Goal: Task Accomplishment & Management: Manage account settings

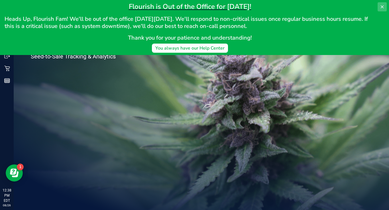
click at [382, 7] on icon at bounding box center [382, 6] width 3 height 3
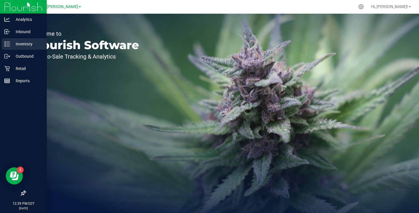
click at [19, 47] on div "Inventory" at bounding box center [24, 43] width 45 height 11
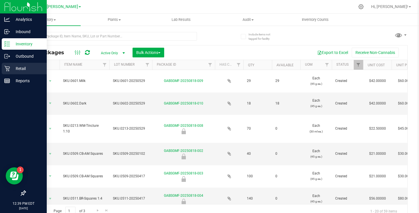
click at [26, 67] on p "Retail" at bounding box center [27, 68] width 34 height 7
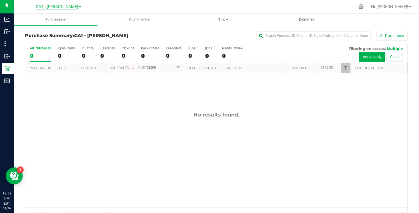
click at [63, 6] on span "GA1 - [PERSON_NAME]" at bounding box center [57, 6] width 43 height 5
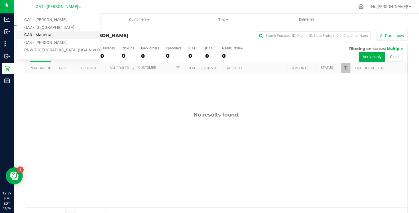
click at [42, 36] on link "GA3 - Marietta" at bounding box center [58, 35] width 83 height 8
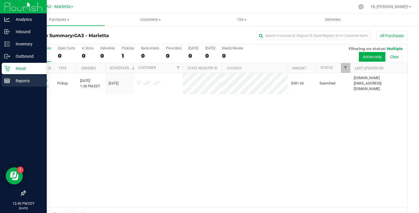
click at [15, 83] on p "Reports" at bounding box center [27, 80] width 34 height 7
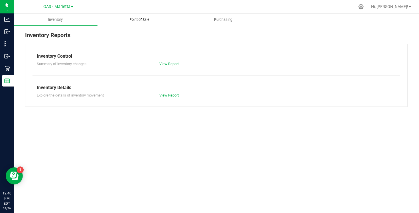
click at [142, 22] on span "Point of Sale" at bounding box center [139, 19] width 35 height 5
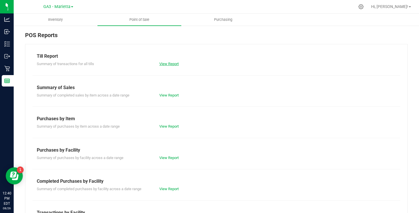
click at [171, 65] on link "View Report" at bounding box center [168, 64] width 19 height 4
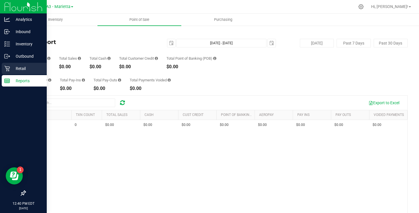
click at [21, 69] on p "Retail" at bounding box center [27, 68] width 34 height 7
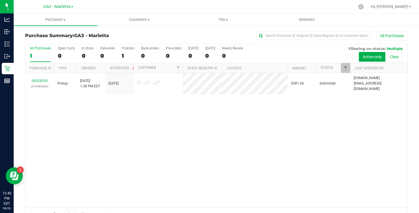
click at [112, 140] on div "00028539 (316980896) Pickup [DATE] 1:38 PM EDT 8/24/2025 $381.60 Submitted [DOM…" at bounding box center [216, 140] width 382 height 134
click at [226, 21] on span "Tills" at bounding box center [223, 19] width 83 height 5
click at [214, 33] on span "Manage tills" at bounding box center [200, 34] width 39 height 5
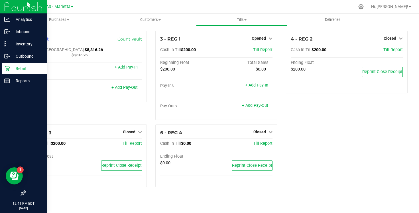
click at [18, 69] on p "Retail" at bounding box center [27, 68] width 34 height 7
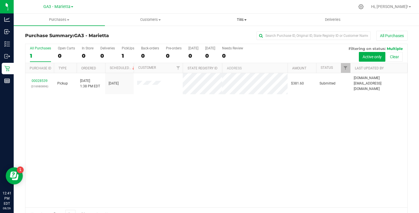
click at [240, 19] on span "Tills" at bounding box center [242, 19] width 91 height 5
click at [221, 35] on span "Manage tills" at bounding box center [215, 34] width 39 height 5
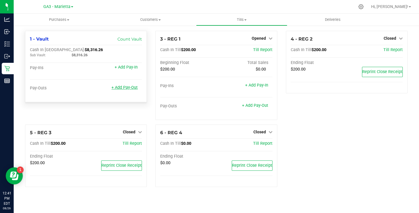
click at [125, 86] on link "+ Add Pay-Out" at bounding box center [125, 87] width 26 height 5
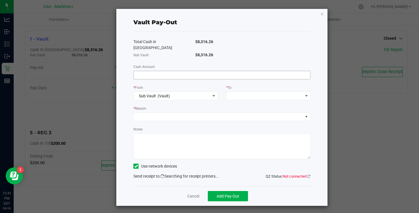
click at [164, 71] on input at bounding box center [222, 75] width 177 height 8
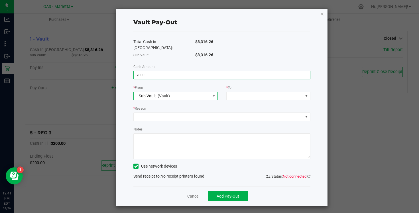
type input "$7,000.00"
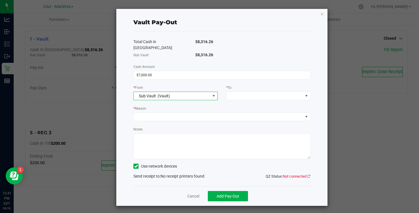
click at [194, 92] on span "Sub Vault (Vault)" at bounding box center [172, 96] width 76 height 8
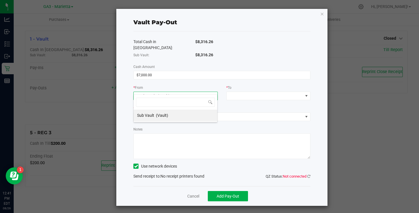
scroll to position [9, 84]
click at [261, 92] on span at bounding box center [265, 96] width 76 height 8
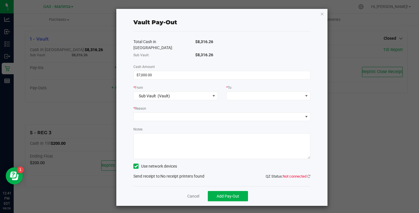
click at [166, 133] on textarea "Notes" at bounding box center [222, 146] width 177 height 26
click at [166, 163] on label "Use network devices" at bounding box center [156, 166] width 44 height 6
click at [0, 0] on input "Use network devices" at bounding box center [0, 0] width 0 height 0
click at [163, 177] on div "Total Cash in [GEOGRAPHIC_DATA]: $8,316.26 Sub Vault: $8,316.26 Cash Amount $7,…" at bounding box center [222, 108] width 177 height 155
click at [188, 193] on link "Cancel" at bounding box center [193, 196] width 12 height 6
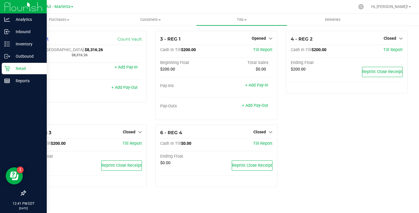
click at [5, 68] on icon at bounding box center [7, 69] width 6 height 6
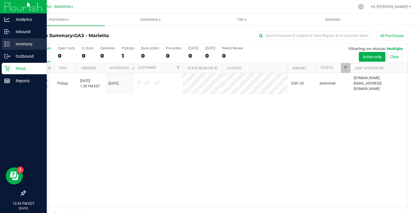
click at [21, 44] on p "Inventory" at bounding box center [27, 44] width 34 height 7
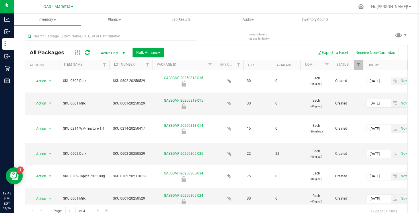
click at [71, 61] on th "Item Name" at bounding box center [85, 65] width 50 height 10
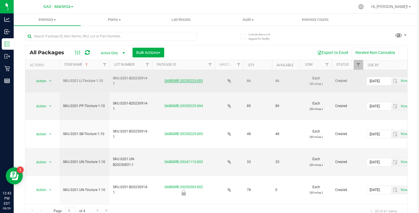
click at [167, 81] on link "GABSGRE-20250225-003" at bounding box center [184, 81] width 39 height 4
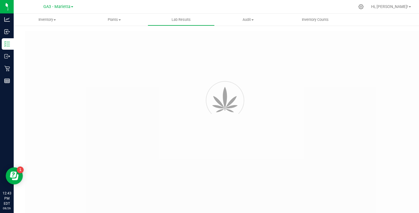
type input "GABSGMF-20240911-002"
type input "[PERSON_NAME]-101824-6902"
type input "GABSGMF-20240911-002"
type input "[DATE] 2:38 PM"
type input "[DATE]"
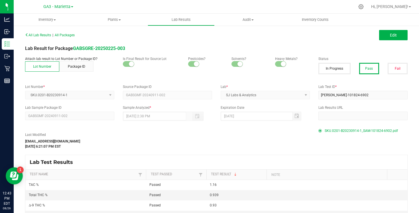
click at [347, 132] on span "SKU.0201-B20230914-1_SAM-101824-6902.pdf" at bounding box center [361, 130] width 73 height 9
click at [40, 19] on span "Inventory" at bounding box center [47, 19] width 67 height 5
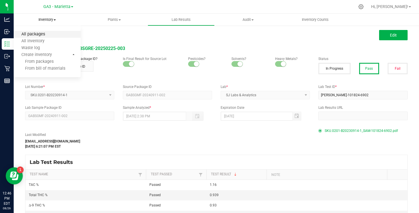
click at [36, 35] on span "All packages" at bounding box center [33, 34] width 39 height 5
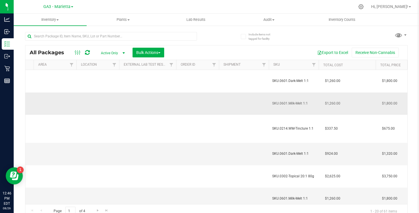
scroll to position [0, 554]
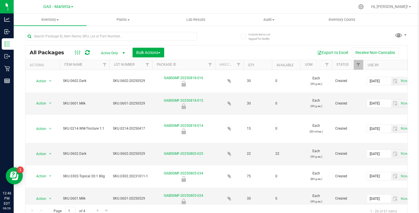
click at [73, 66] on th "Item Name" at bounding box center [85, 65] width 50 height 10
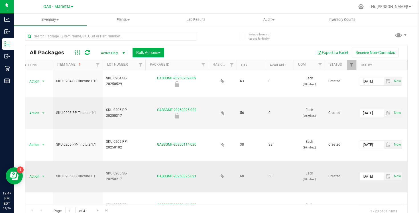
drag, startPoint x: 125, startPoint y: 152, endPoint x: 105, endPoint y: 146, distance: 20.4
click at [105, 161] on td "SKU.0205.SB-20250217" at bounding box center [124, 177] width 43 height 32
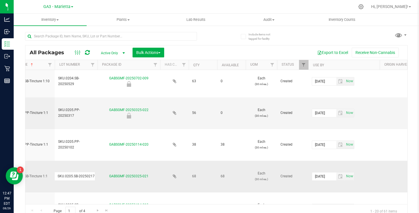
click at [167, 161] on td at bounding box center [174, 177] width 29 height 32
click at [134, 174] on link "GABSGMF-20250325-021" at bounding box center [128, 176] width 39 height 4
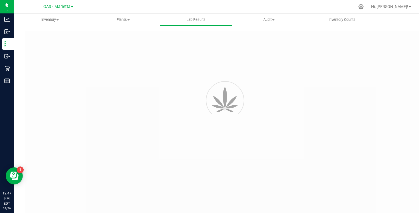
type input "GABSGMF-20250217-005"
type input "[PERSON_NAME]-021725-7921"
type input "GABSGMF-20250217-005"
type input "[DATE] 12:47 PM"
type input "[DATE]"
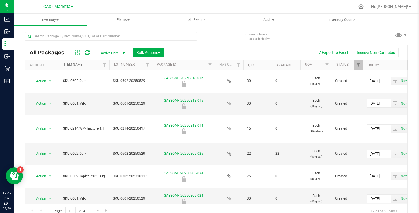
click at [81, 64] on link "Item Name" at bounding box center [73, 64] width 18 height 4
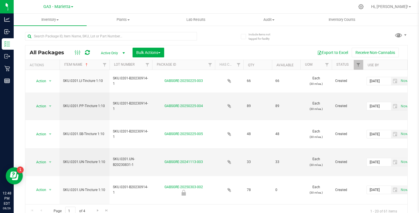
click at [116, 54] on span "Active Only" at bounding box center [111, 53] width 31 height 8
click at [72, 6] on link "GA3 - Marietta" at bounding box center [58, 6] width 30 height 5
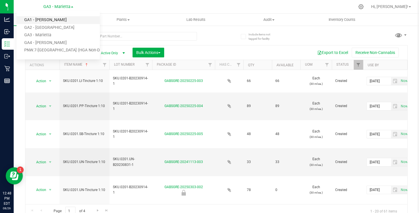
click at [52, 19] on link "GA1 - [PERSON_NAME]" at bounding box center [58, 20] width 83 height 8
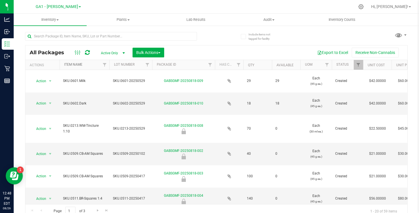
click at [76, 63] on link "Item Name" at bounding box center [73, 64] width 18 height 4
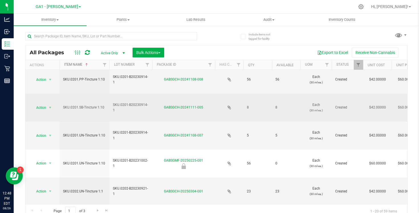
scroll to position [28, 0]
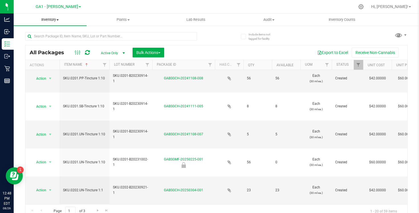
click at [55, 19] on span "Inventory" at bounding box center [50, 19] width 73 height 5
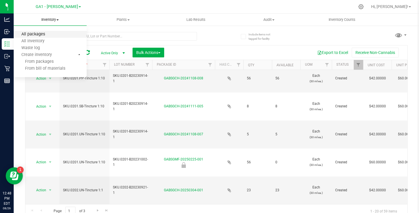
click at [38, 34] on span "All packages" at bounding box center [33, 34] width 39 height 5
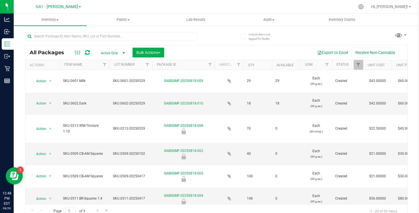
click at [122, 52] on span "select" at bounding box center [124, 53] width 5 height 5
click at [145, 55] on button "Bulk Actions" at bounding box center [149, 53] width 32 height 10
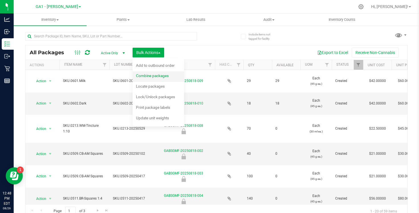
click at [145, 78] on span "Combine packages" at bounding box center [152, 75] width 33 height 5
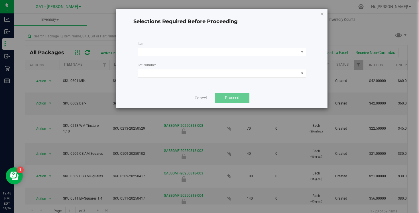
click at [183, 50] on span at bounding box center [218, 52] width 161 height 8
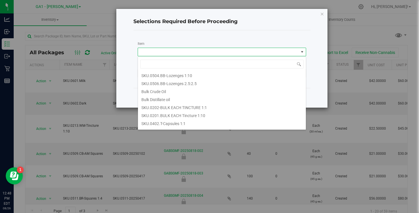
scroll to position [113, 0]
click at [174, 119] on 1\ "SKU.0402.T-Capsules 1:1" at bounding box center [222, 122] width 168 height 8
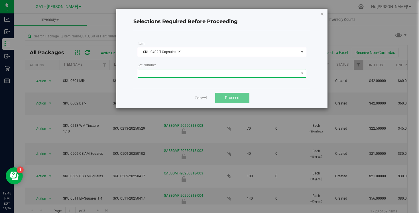
click at [186, 72] on span at bounding box center [218, 73] width 161 height 8
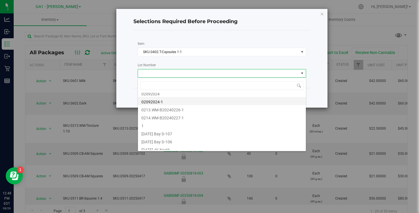
scroll to position [32, 0]
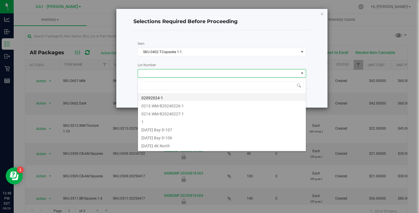
click at [167, 132] on li "[DATE] Bay D-107" at bounding box center [222, 129] width 168 height 8
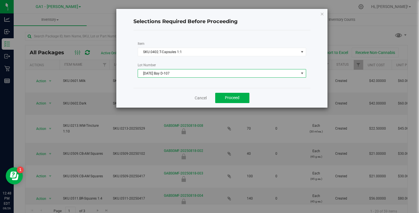
click at [192, 71] on span "[DATE] Bay D-107" at bounding box center [218, 73] width 161 height 8
click at [188, 72] on span "[DATE] Bay D-107" at bounding box center [218, 73] width 161 height 8
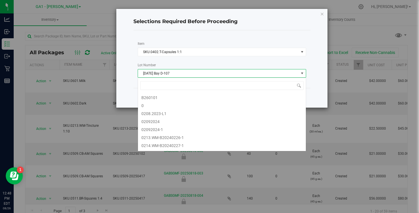
scroll to position [15, 0]
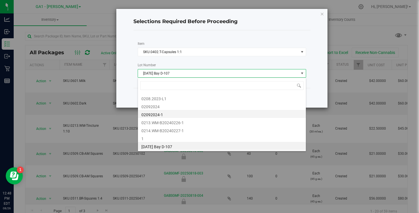
click at [164, 114] on li "02092024-1" at bounding box center [222, 114] width 168 height 8
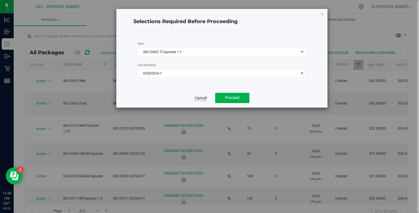
click at [198, 99] on link "Cancel" at bounding box center [201, 98] width 12 height 6
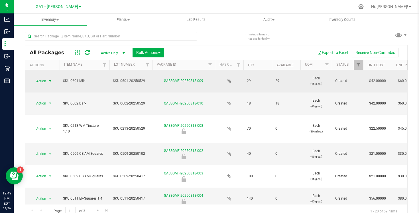
click at [50, 82] on span "select" at bounding box center [50, 81] width 5 height 5
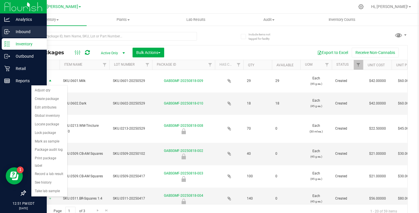
click at [19, 33] on p "Inbound" at bounding box center [27, 31] width 34 height 7
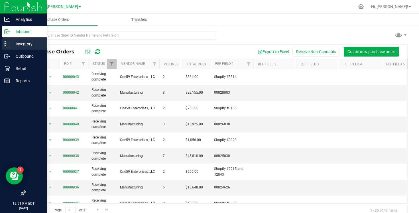
click at [26, 43] on p "Inventory" at bounding box center [27, 44] width 34 height 7
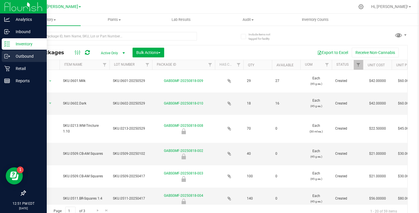
click at [25, 58] on p "Outbound" at bounding box center [27, 56] width 34 height 7
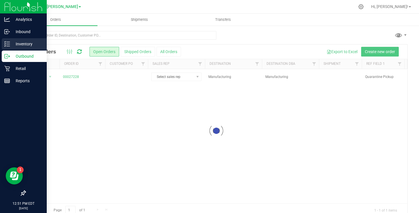
click at [27, 43] on p "Inventory" at bounding box center [27, 44] width 34 height 7
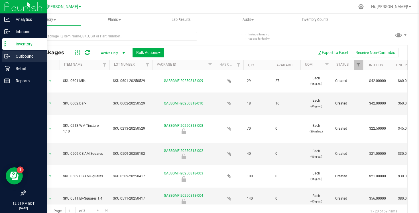
click at [27, 58] on p "Outbound" at bounding box center [27, 56] width 34 height 7
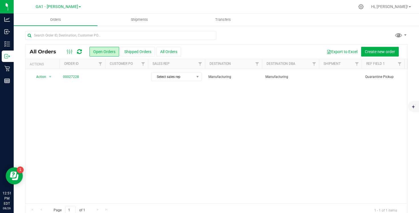
click at [105, 115] on div "Action Action Cancel order Clone order Edit order Mark as fully paid Order audi…" at bounding box center [216, 136] width 382 height 134
click at [49, 7] on span "GA1 - [PERSON_NAME]" at bounding box center [57, 6] width 43 height 5
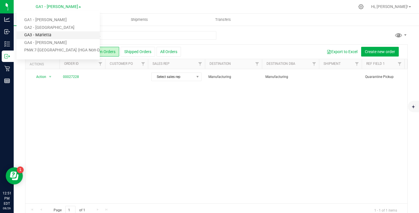
click at [49, 37] on link "GA3 - Marietta" at bounding box center [58, 35] width 83 height 8
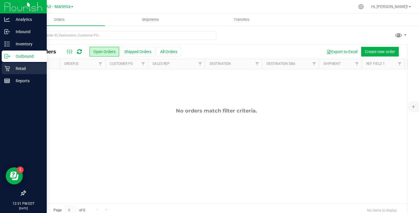
click at [11, 67] on p "Retail" at bounding box center [27, 68] width 34 height 7
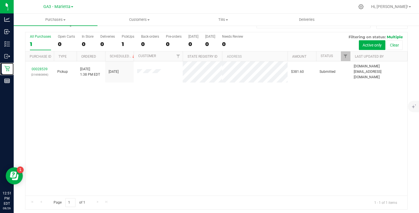
scroll to position [14, 0]
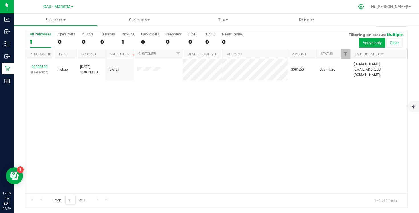
click at [364, 5] on icon at bounding box center [361, 7] width 6 height 6
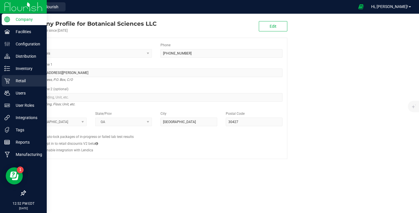
click at [26, 82] on p "Retail" at bounding box center [27, 80] width 34 height 7
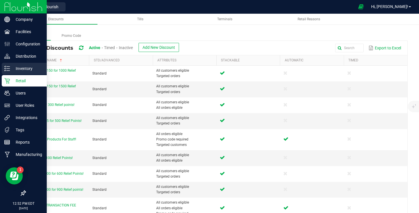
click at [26, 68] on p "Inventory" at bounding box center [27, 68] width 34 height 7
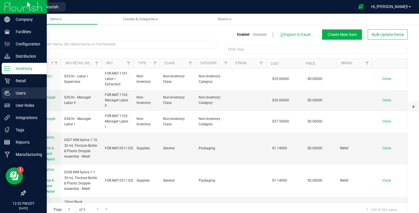
click at [27, 95] on p "Users" at bounding box center [27, 93] width 34 height 7
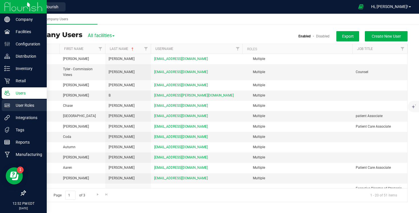
click at [24, 106] on p "User Roles" at bounding box center [27, 105] width 34 height 7
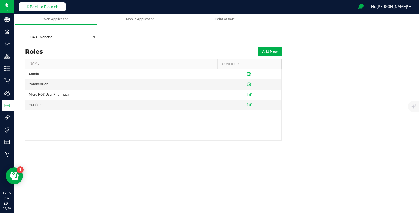
click at [32, 4] on button "Back to Flourish" at bounding box center [42, 6] width 47 height 9
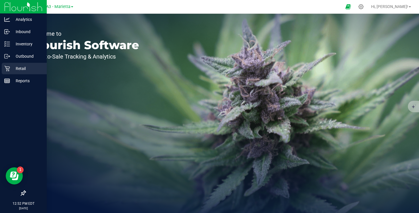
click at [14, 71] on p "Retail" at bounding box center [27, 68] width 34 height 7
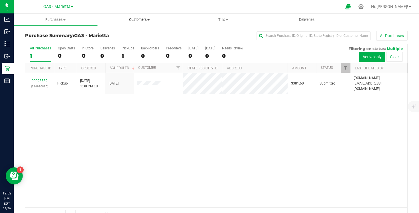
click at [149, 19] on span at bounding box center [148, 19] width 2 height 1
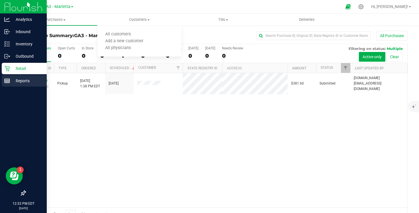
click at [21, 80] on p "Reports" at bounding box center [27, 80] width 34 height 7
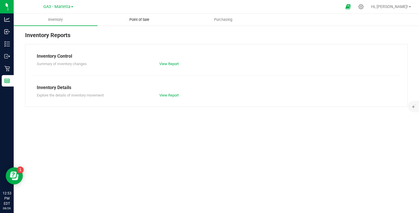
click at [147, 18] on span "Point of Sale" at bounding box center [139, 19] width 35 height 5
